Goal: Task Accomplishment & Management: Manage account settings

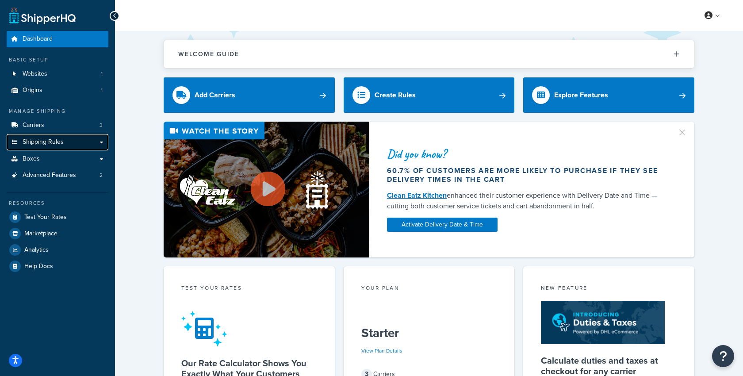
click at [82, 140] on link "Shipping Rules" at bounding box center [58, 142] width 102 height 16
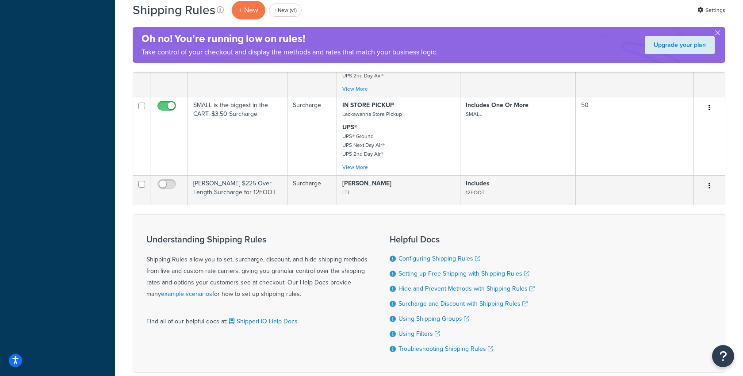
scroll to position [531, 0]
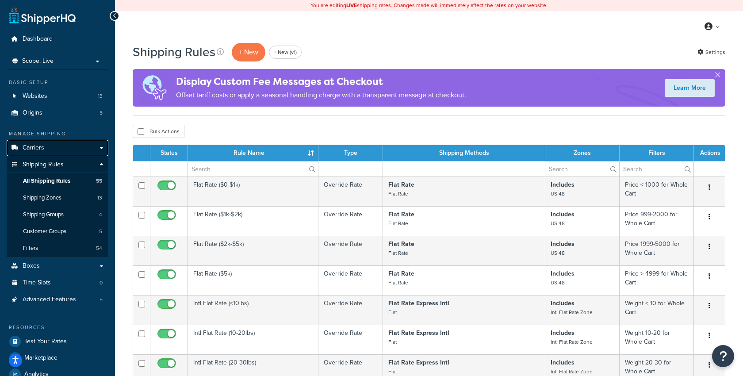
click at [59, 147] on link "Carriers" at bounding box center [58, 148] width 102 height 16
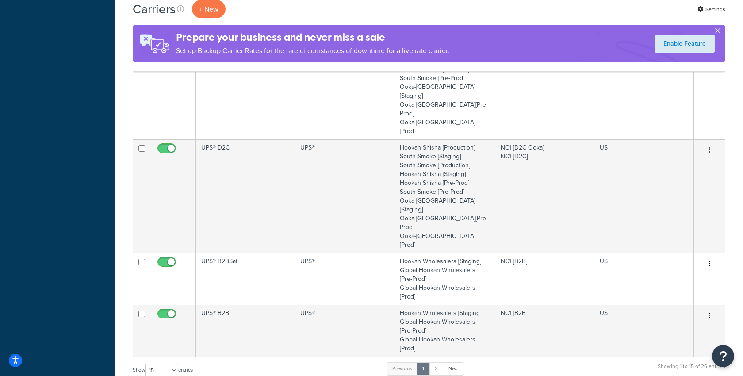
scroll to position [584, 0]
click at [164, 363] on select "10 15 25 50 100" at bounding box center [161, 369] width 33 height 13
select select "100"
click at [146, 375] on select "10 15 25 50 100" at bounding box center [161, 369] width 33 height 13
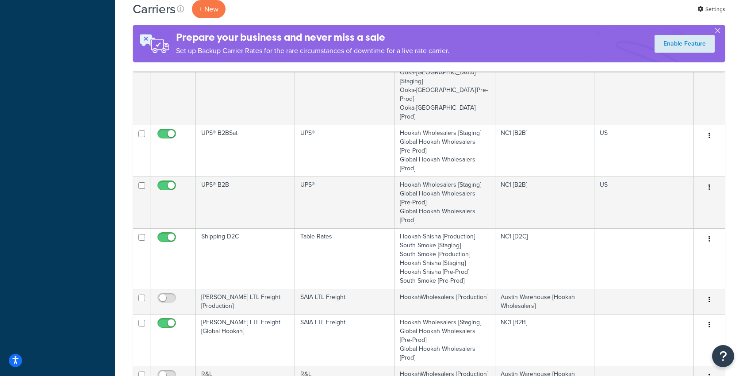
scroll to position [718, 0]
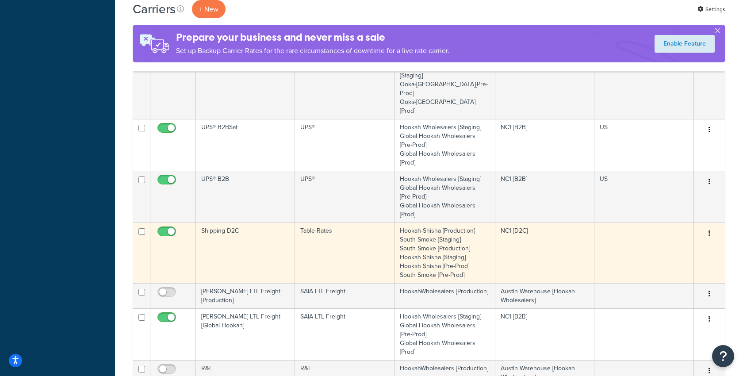
click at [252, 222] on td "Shipping D2C" at bounding box center [245, 252] width 99 height 61
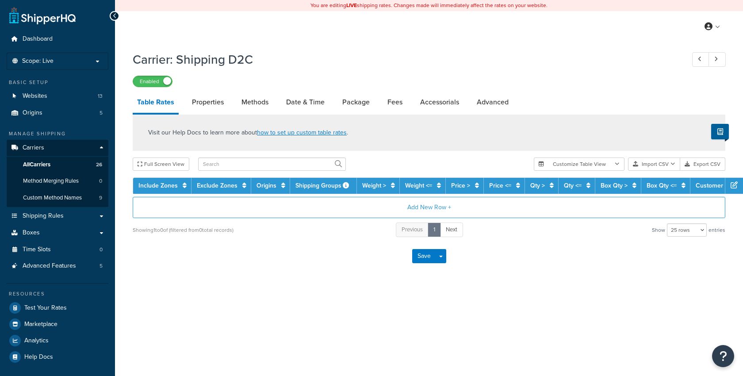
select select "25"
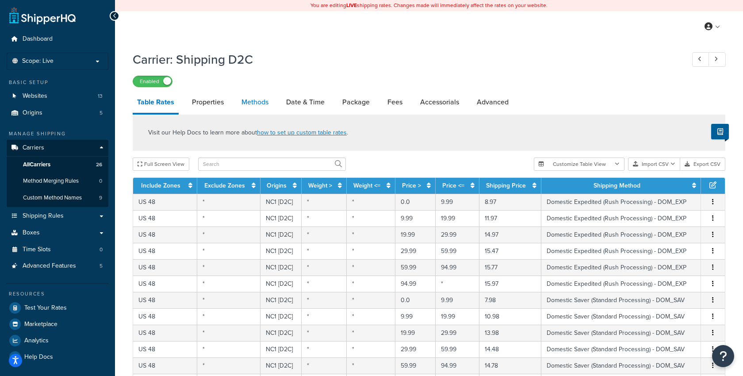
click at [248, 100] on link "Methods" at bounding box center [255, 102] width 36 height 21
select select "25"
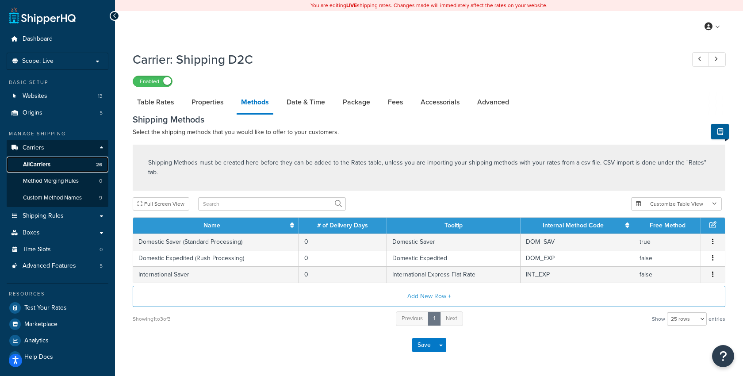
click at [46, 167] on span "All Carriers" at bounding box center [36, 165] width 27 height 8
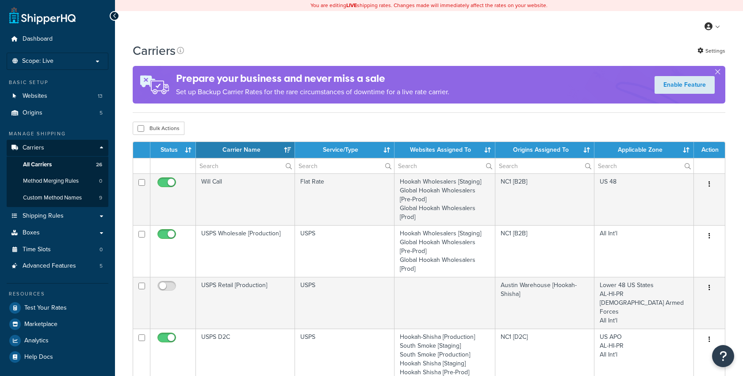
select select "15"
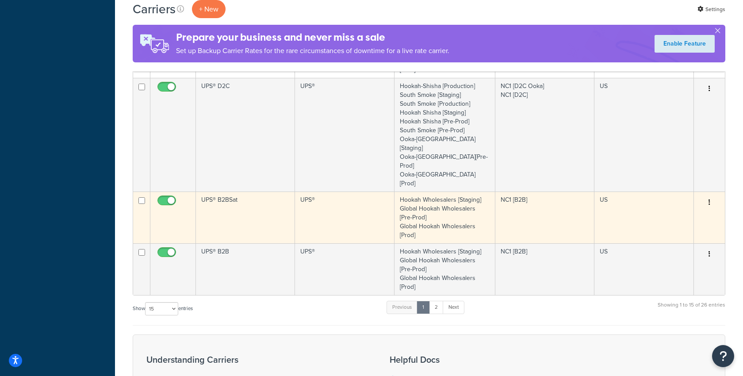
scroll to position [643, 0]
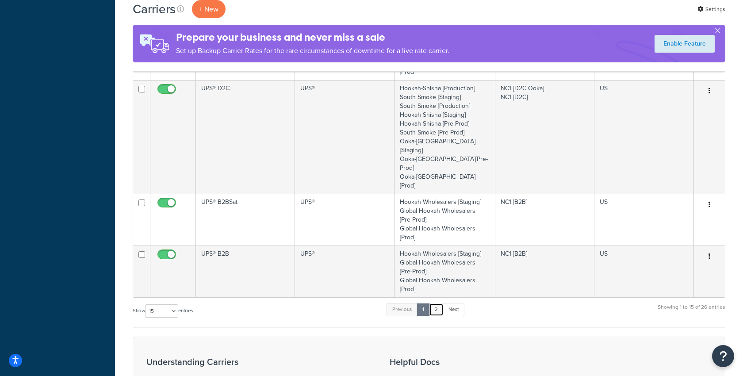
click at [437, 303] on link "2" at bounding box center [436, 309] width 15 height 13
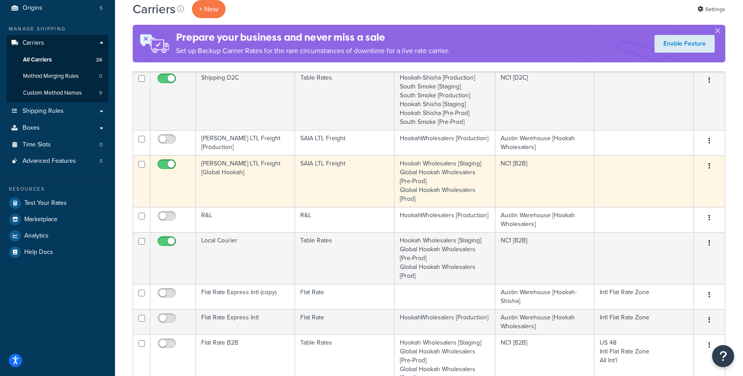
scroll to position [103, 0]
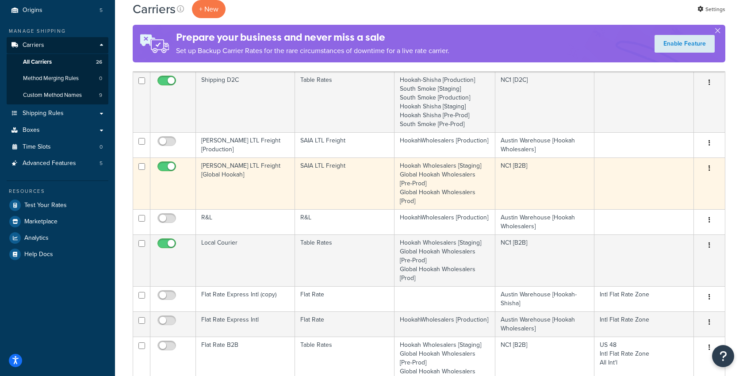
click at [254, 189] on td "SAIA LTL Freight [Global Hookah]" at bounding box center [245, 183] width 99 height 52
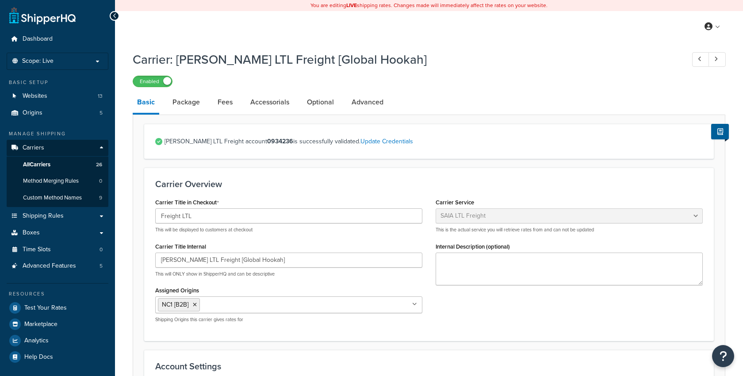
select select "saiaFreight"
click at [76, 62] on p "Scope: Live" at bounding box center [58, 61] width 94 height 8
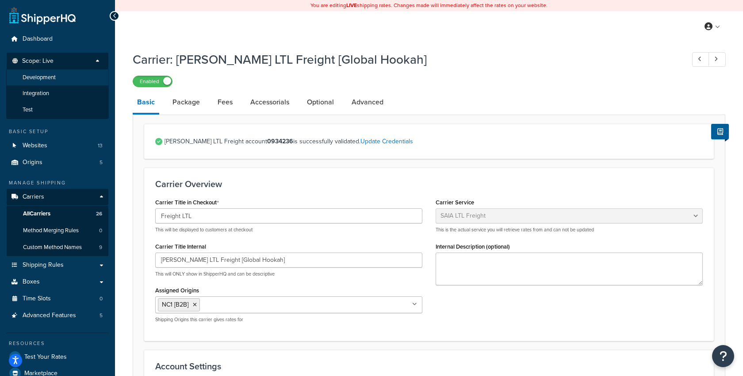
click at [65, 79] on li "Development" at bounding box center [57, 77] width 103 height 16
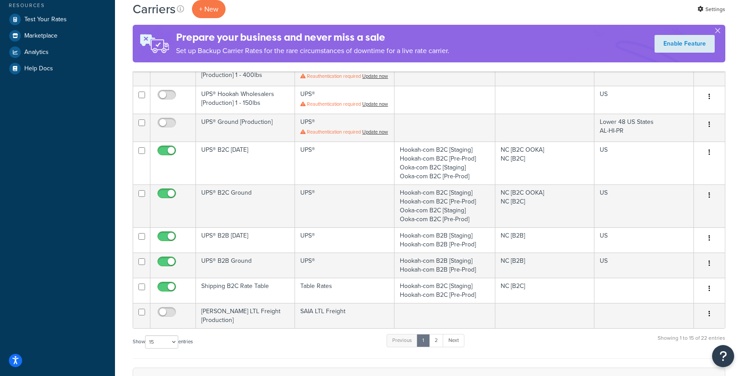
scroll to position [306, 0]
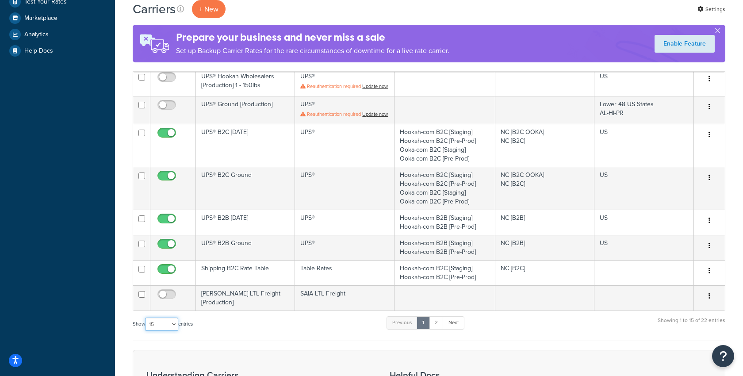
click at [173, 329] on select "10 15 25 50 100" at bounding box center [161, 323] width 33 height 13
select select "50"
click at [146, 331] on select "10 15 25 50 100" at bounding box center [161, 323] width 33 height 13
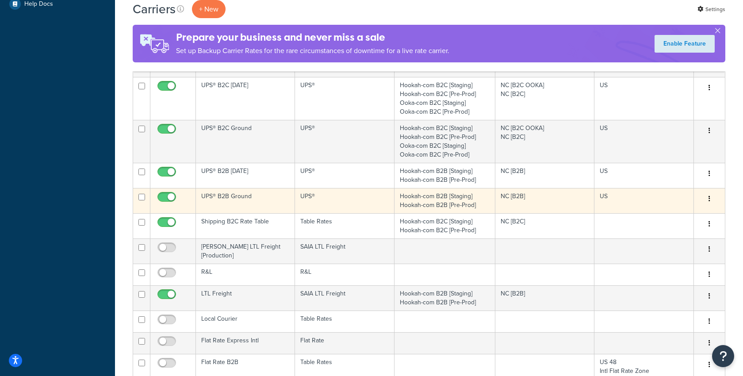
scroll to position [373, 0]
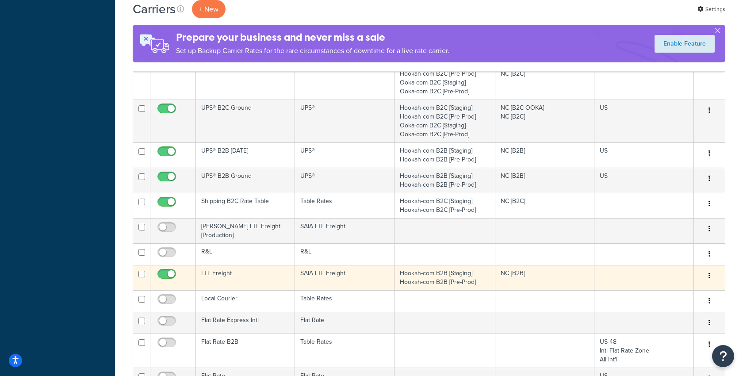
click at [246, 282] on td "LTL Freight" at bounding box center [245, 277] width 99 height 25
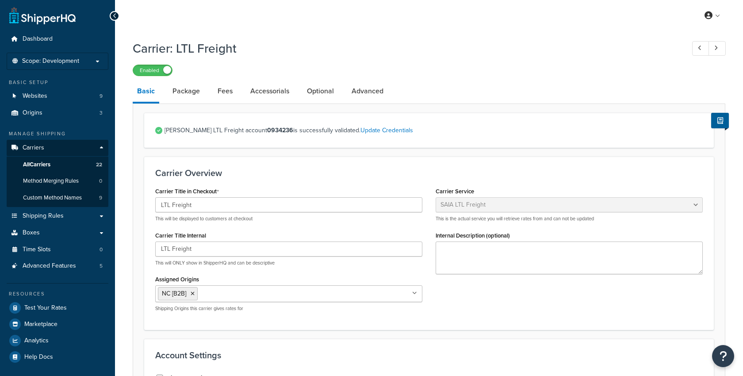
select select "saiaFreight"
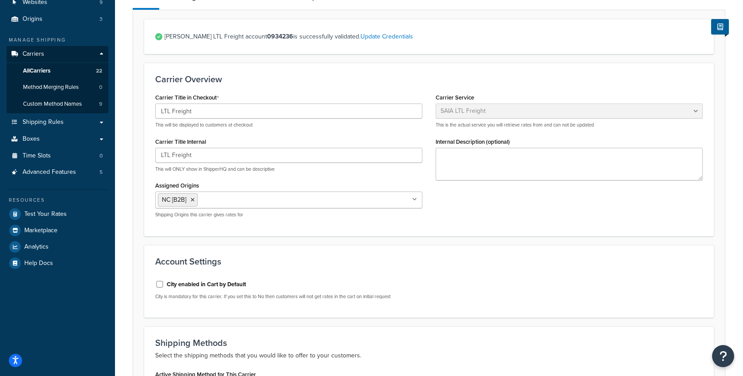
scroll to position [46, 0]
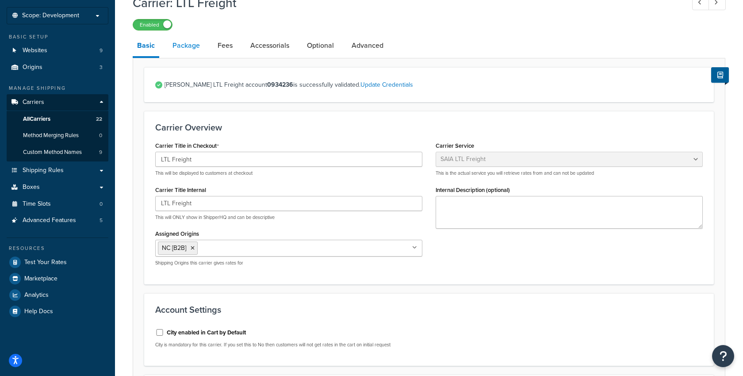
click at [191, 56] on link "Package" at bounding box center [186, 45] width 36 height 21
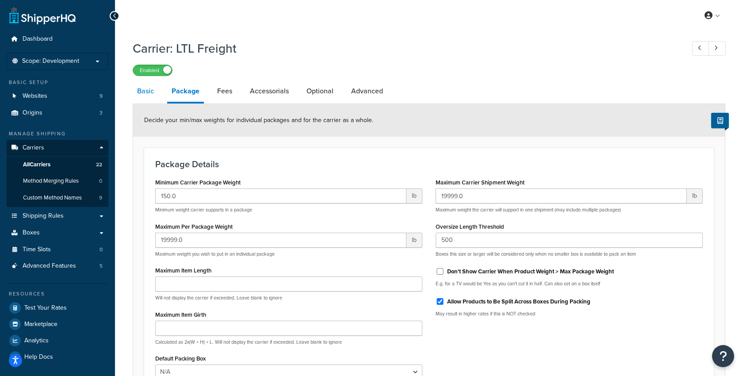
click at [147, 88] on link "Basic" at bounding box center [146, 90] width 26 height 21
select select "saiaFreight"
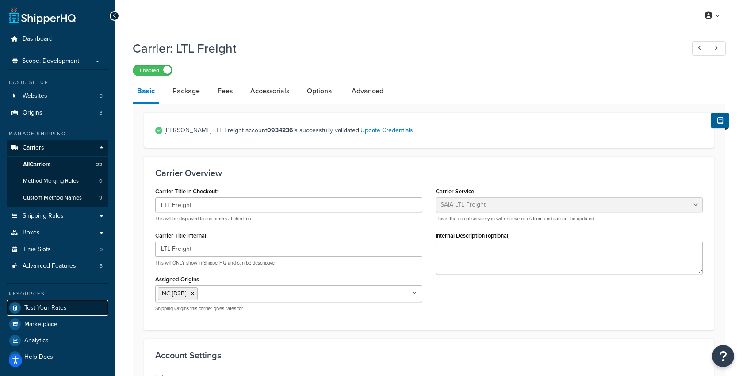
click at [56, 304] on span "Test Your Rates" at bounding box center [45, 308] width 42 height 8
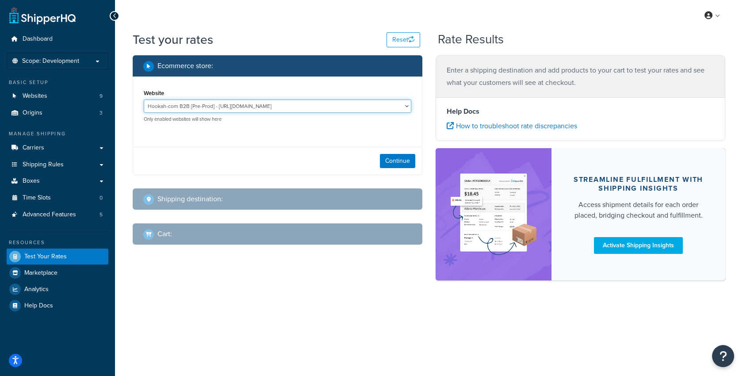
click at [208, 112] on select "Hookah-com B2B [Pre-Prod] - https://preprod-business.hookah.com/ Hookah-com B2B…" at bounding box center [277, 105] width 267 height 13
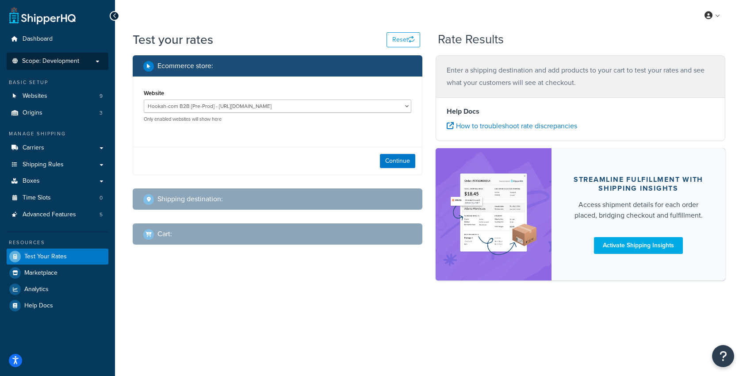
click at [77, 59] on span "Scope: Development" at bounding box center [50, 61] width 57 height 8
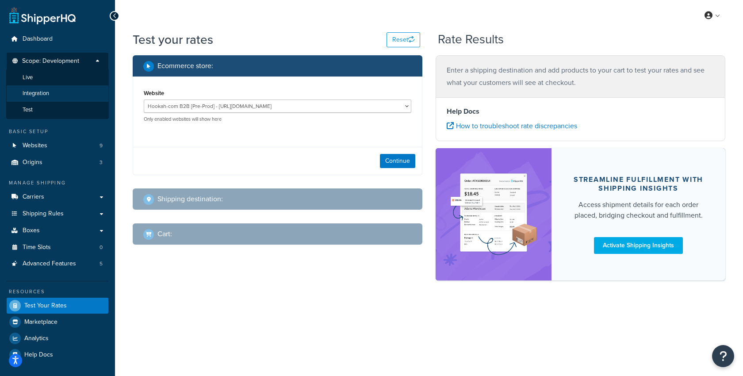
click at [51, 92] on li "Integration" at bounding box center [57, 93] width 103 height 16
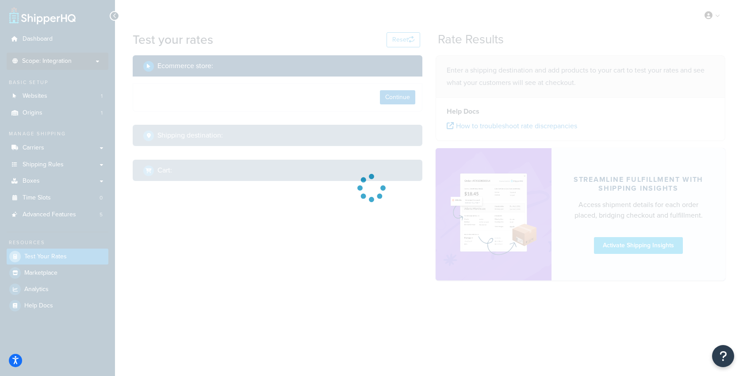
select select "TX"
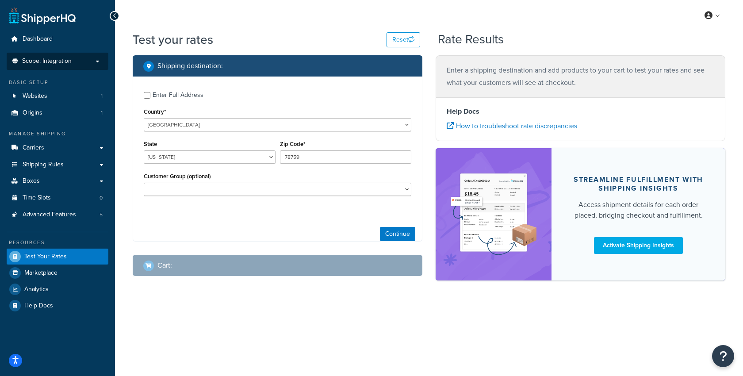
click at [60, 57] on span "Scope: Integration" at bounding box center [47, 61] width 50 height 8
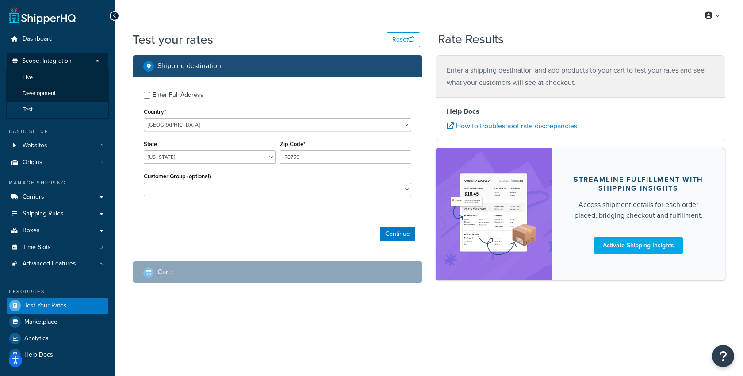
click at [44, 113] on li "Test" at bounding box center [57, 110] width 103 height 16
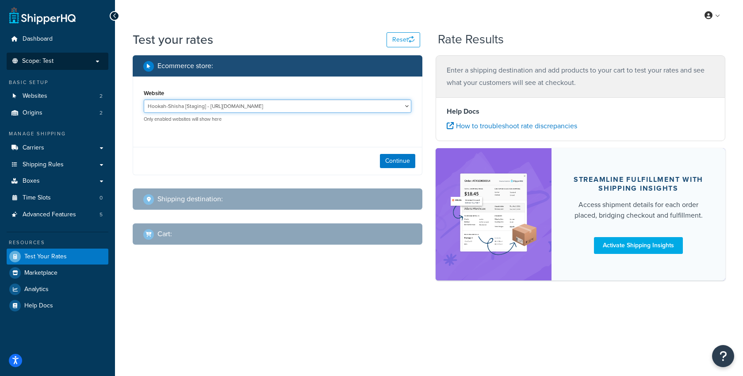
click at [193, 107] on select "Hookah-Shisha [Staging] - https://hookah-shisha.com/ HookahWholesalers [Env: Te…" at bounding box center [277, 105] width 267 height 13
click at [65, 63] on p "Scope: Test" at bounding box center [58, 61] width 94 height 8
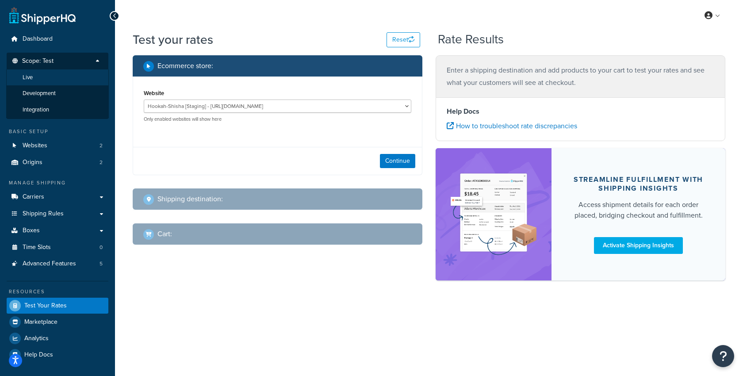
click at [61, 82] on li "Live" at bounding box center [57, 77] width 103 height 16
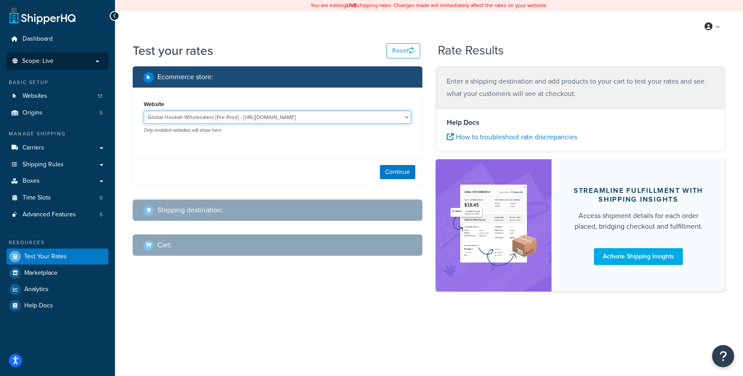
click at [263, 114] on select "Global Hookah Wholesalers [Pre-Prod] - https://mcstaging2.hookahwholesalers.com…" at bounding box center [277, 117] width 267 height 13
select select "772a32233afe4c4c42c6c43c42daaaf4"
click at [144, 111] on select "Global Hookah Wholesalers [Pre-Prod] - https://mcstaging2.hookahwholesalers.com…" at bounding box center [277, 117] width 267 height 13
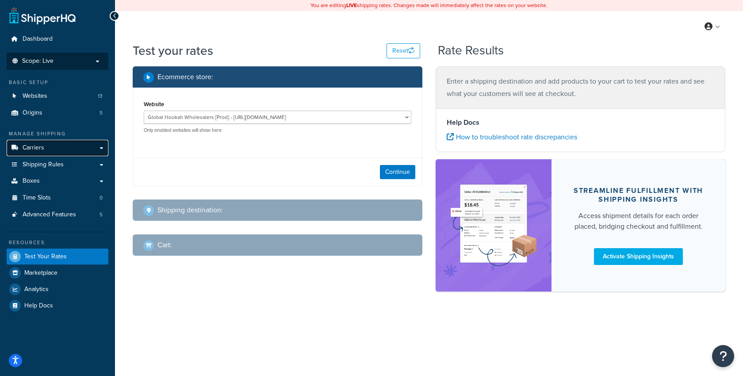
click at [65, 151] on link "Carriers" at bounding box center [58, 148] width 102 height 16
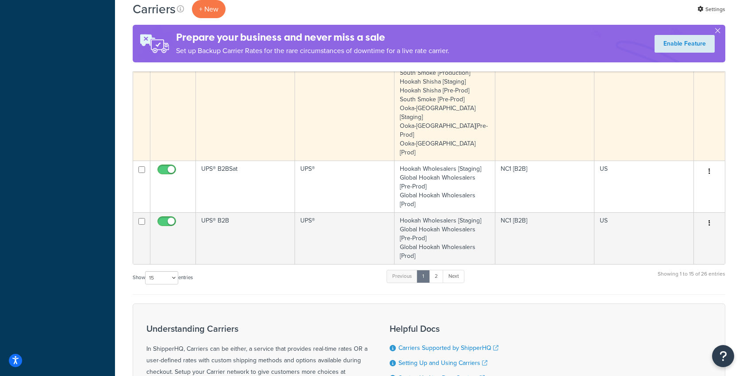
scroll to position [678, 0]
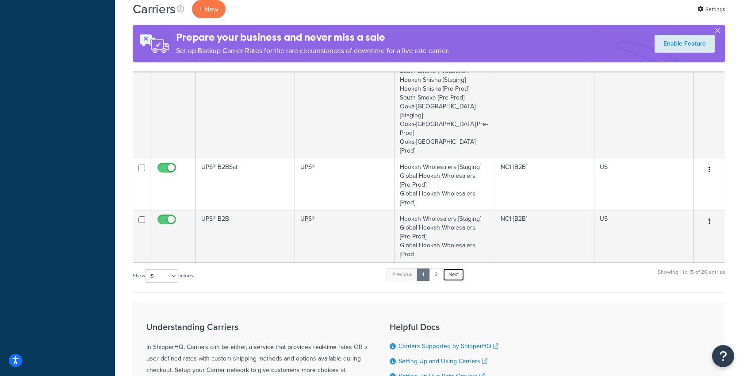
click at [455, 268] on link "Next" at bounding box center [454, 274] width 22 height 13
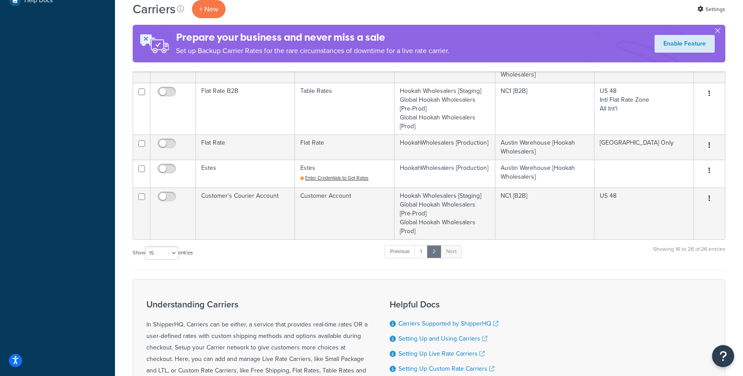
scroll to position [375, 0]
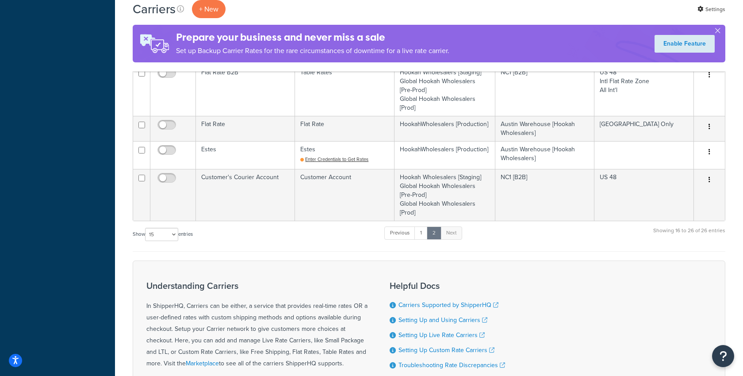
click at [175, 222] on div "Status Carrier Name Service/Type Websites Assigned To Origins Assigned To Appli…" at bounding box center [429, 9] width 592 height 484
click at [174, 229] on select "10 15 25 50 100" at bounding box center [161, 234] width 33 height 13
select select "100"
click at [146, 241] on select "10 15 25 50 100" at bounding box center [161, 234] width 33 height 13
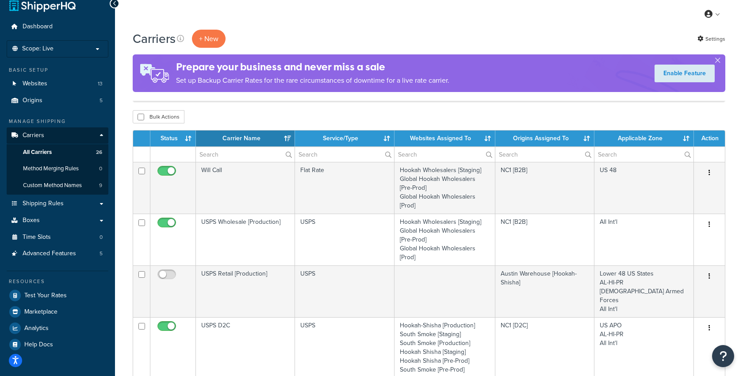
scroll to position [0, 0]
